Goal: Information Seeking & Learning: Learn about a topic

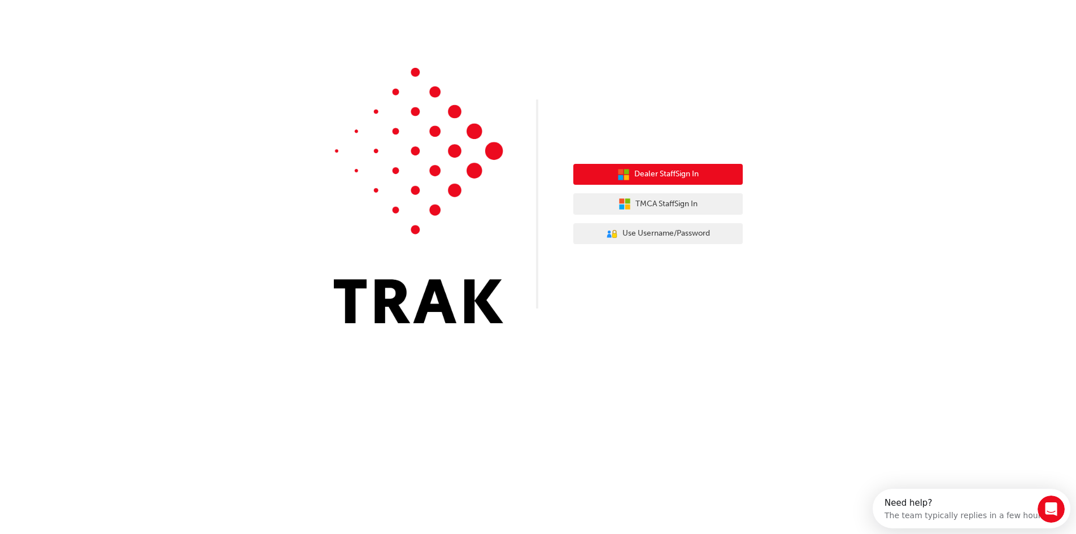
click at [660, 170] on span "Dealer Staff Sign In" at bounding box center [666, 174] width 64 height 13
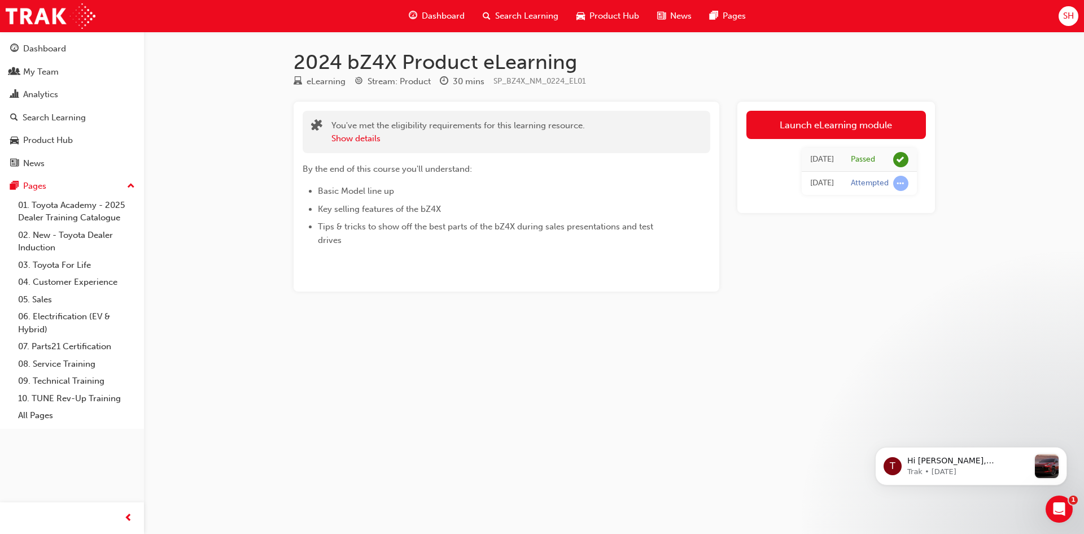
click at [503, 10] on span "Search Learning" at bounding box center [526, 16] width 63 height 13
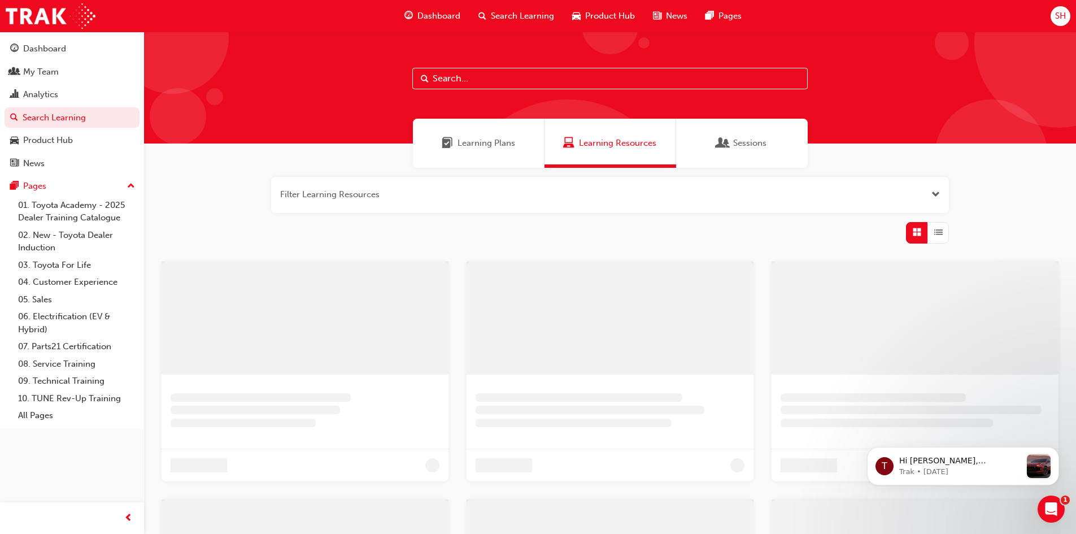
click at [447, 81] on input "text" at bounding box center [609, 78] width 395 height 21
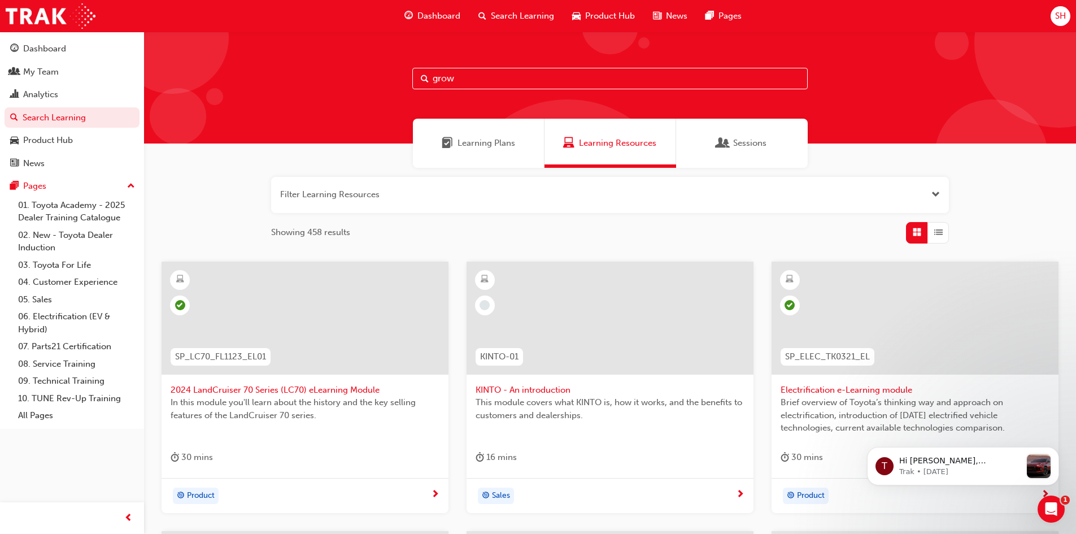
type input "grow"
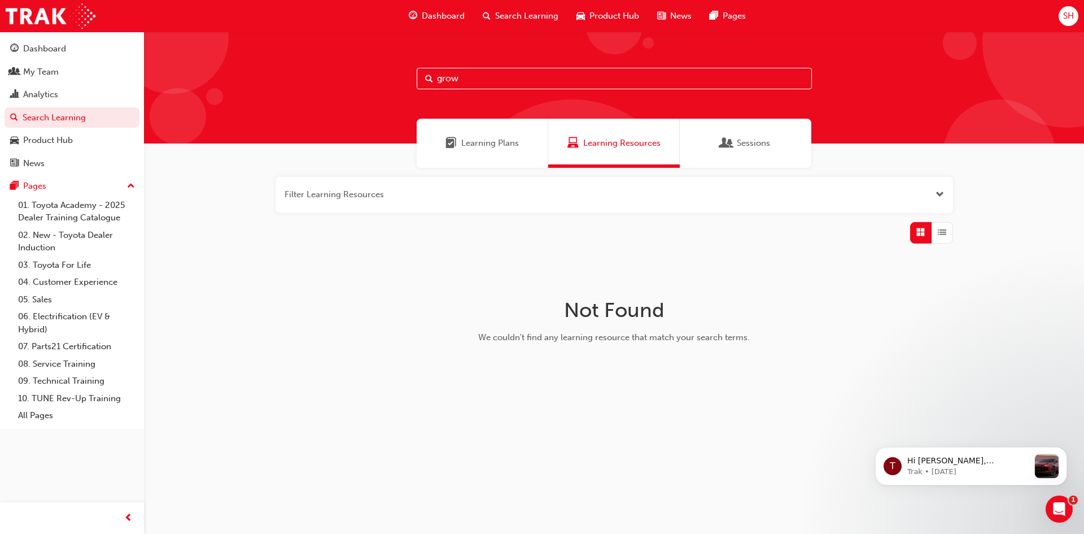
click at [197, 44] on div "grow" at bounding box center [614, 88] width 940 height 112
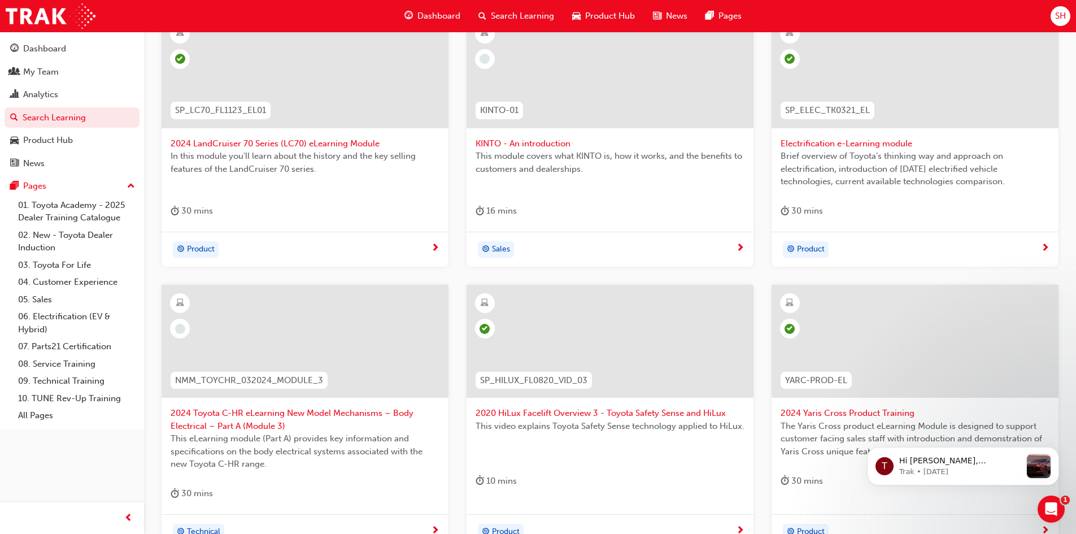
scroll to position [61, 0]
